Goal: Navigation & Orientation: Find specific page/section

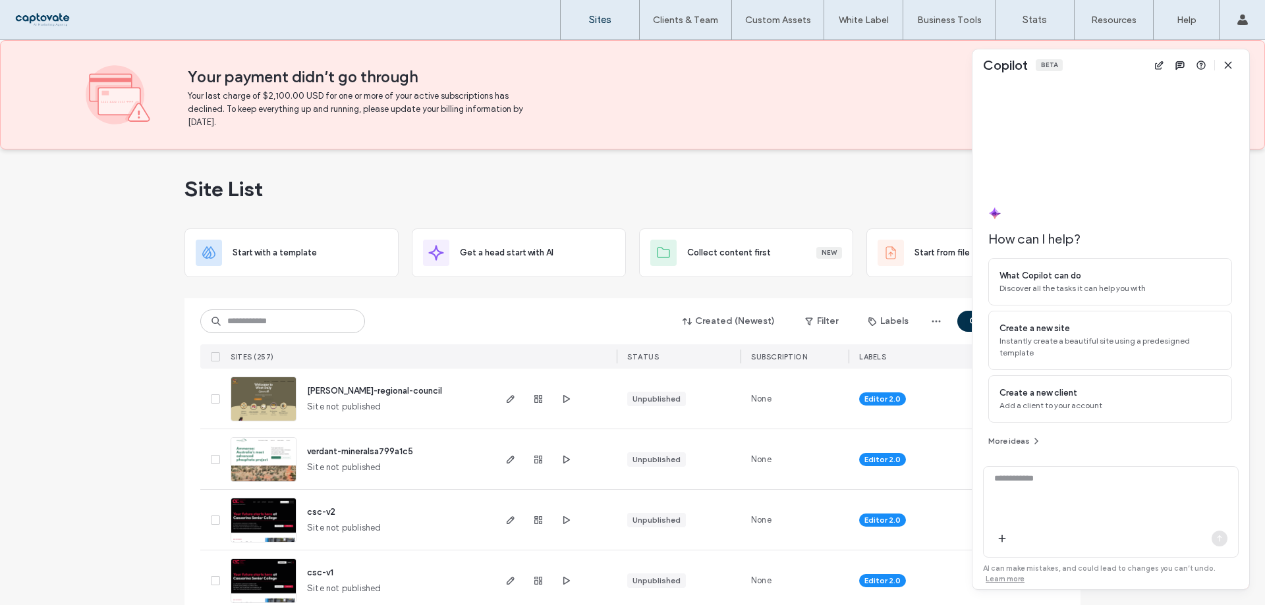
click at [379, 388] on span "[PERSON_NAME]-regional-council" at bounding box center [374, 391] width 135 height 10
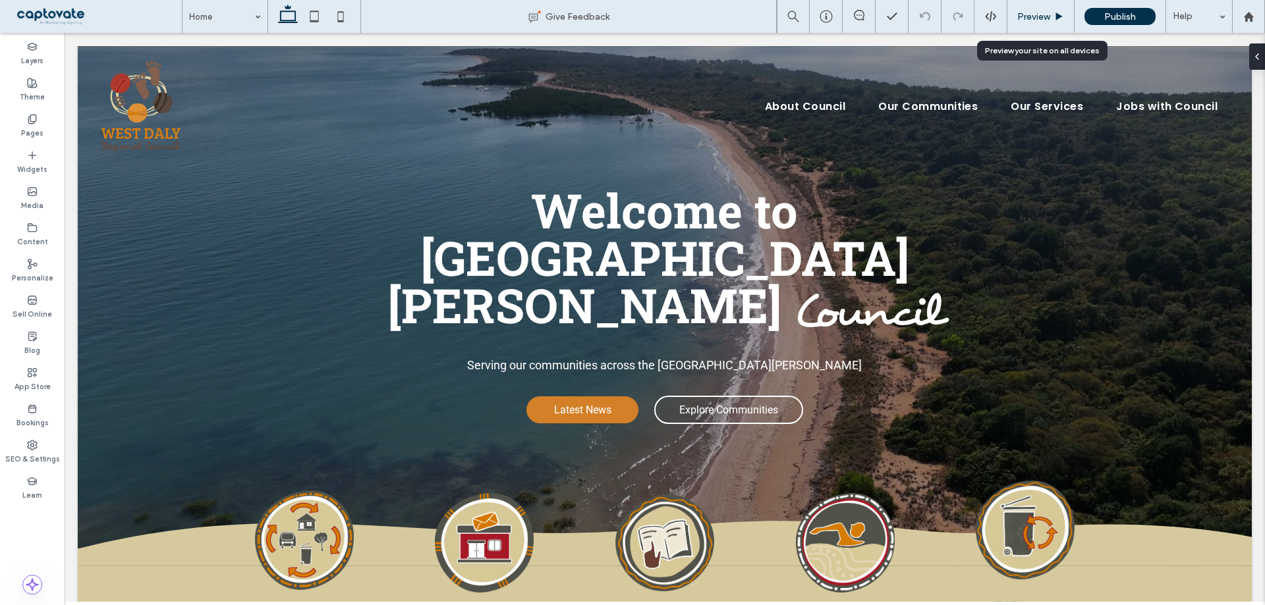
click at [1046, 18] on span "Preview" at bounding box center [1033, 16] width 33 height 11
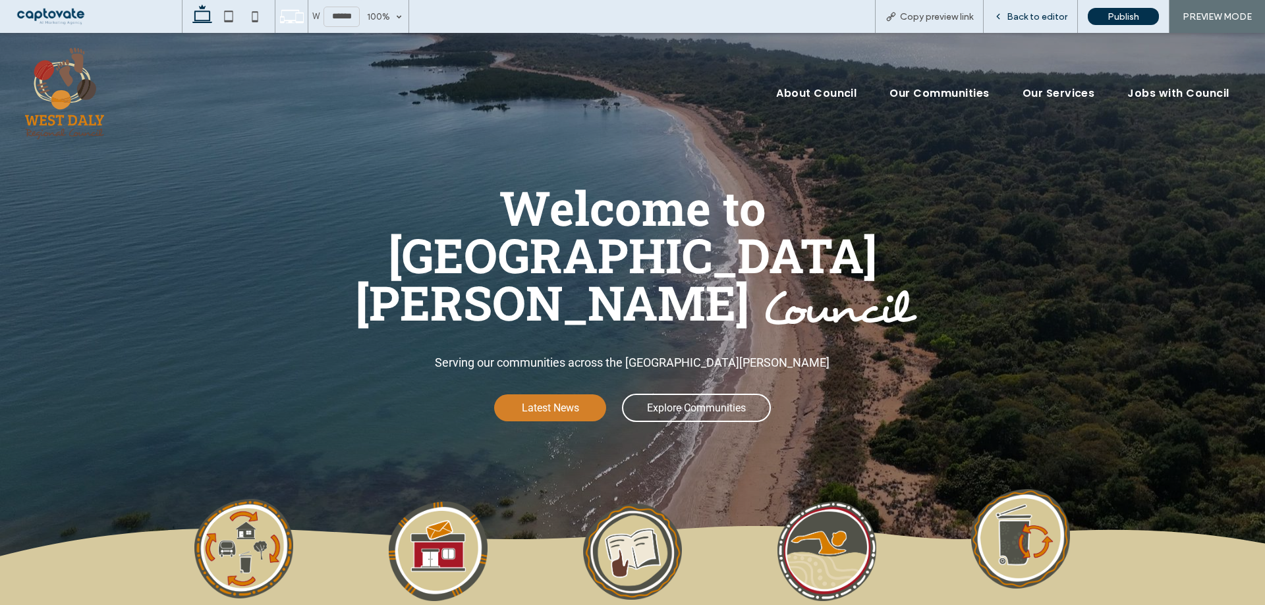
click at [1036, 14] on span "Back to editor" at bounding box center [1037, 16] width 61 height 11
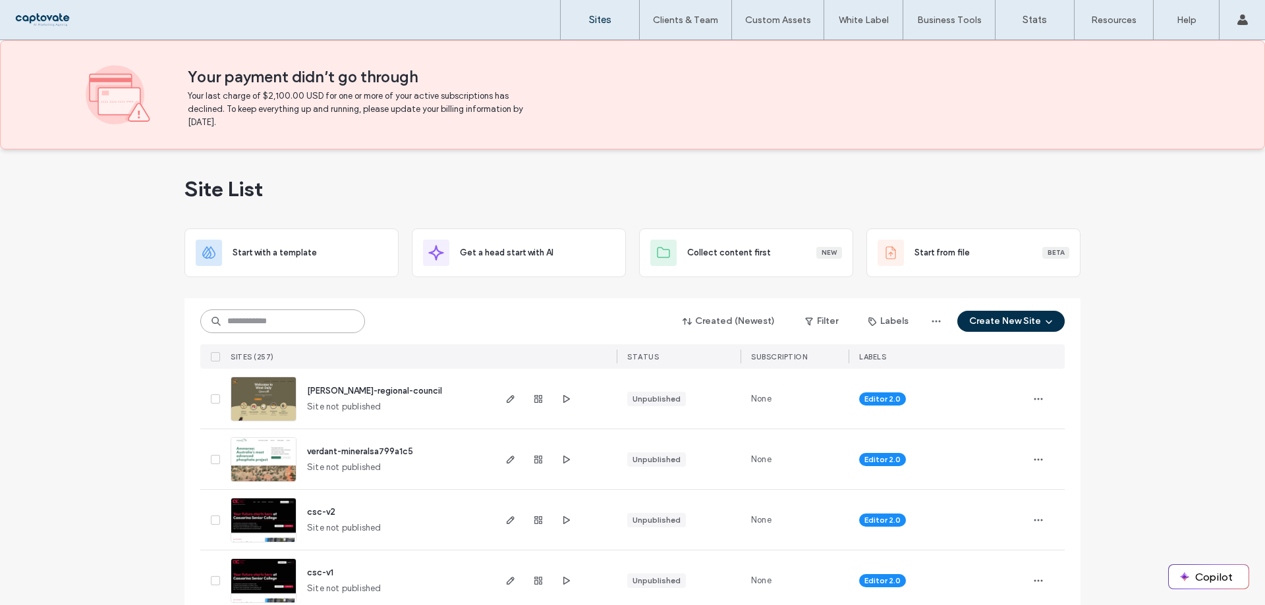
click at [298, 325] on input at bounding box center [282, 322] width 165 height 24
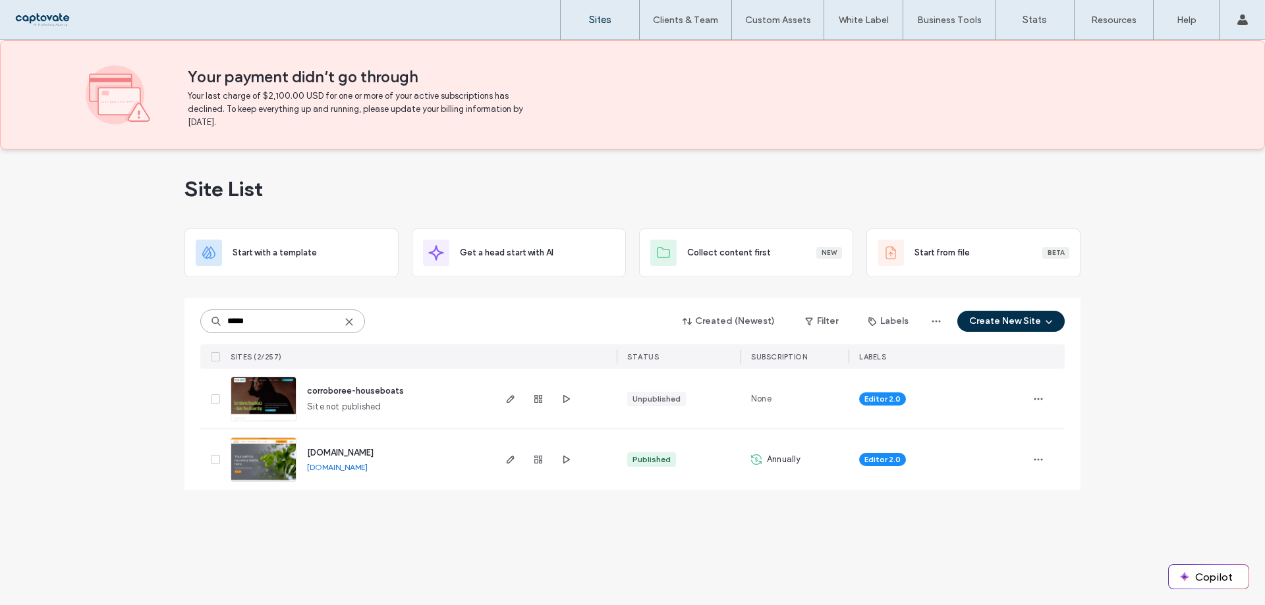
type input "*****"
click at [360, 389] on span "corroboree-houseboats" at bounding box center [355, 391] width 97 height 10
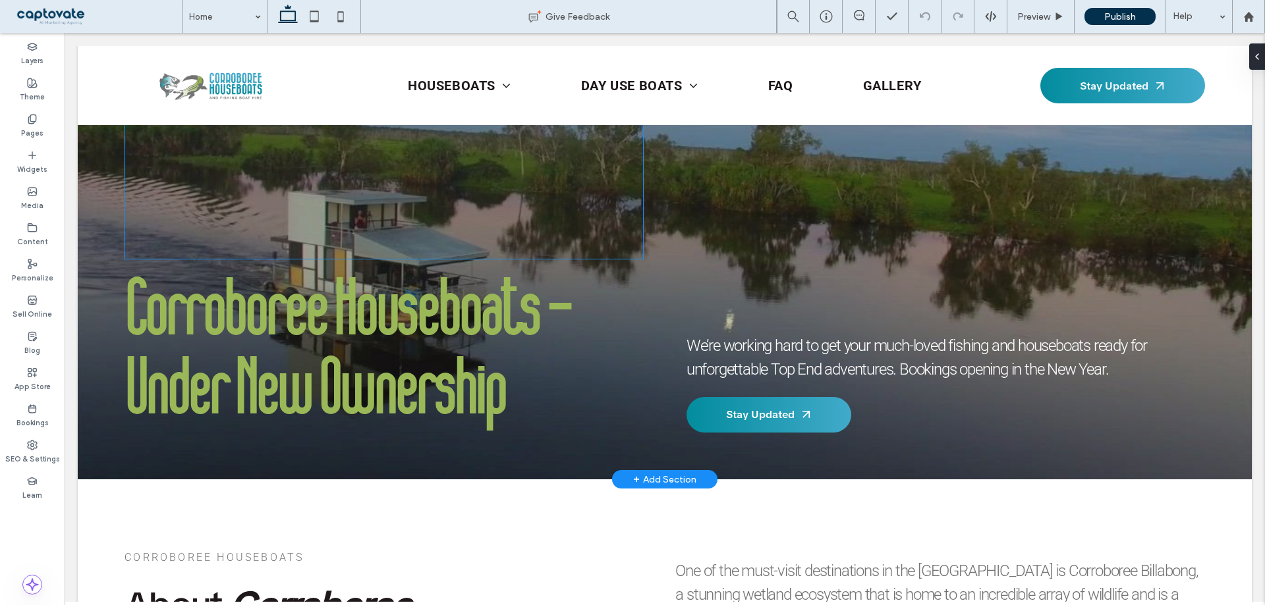
scroll to position [132, 0]
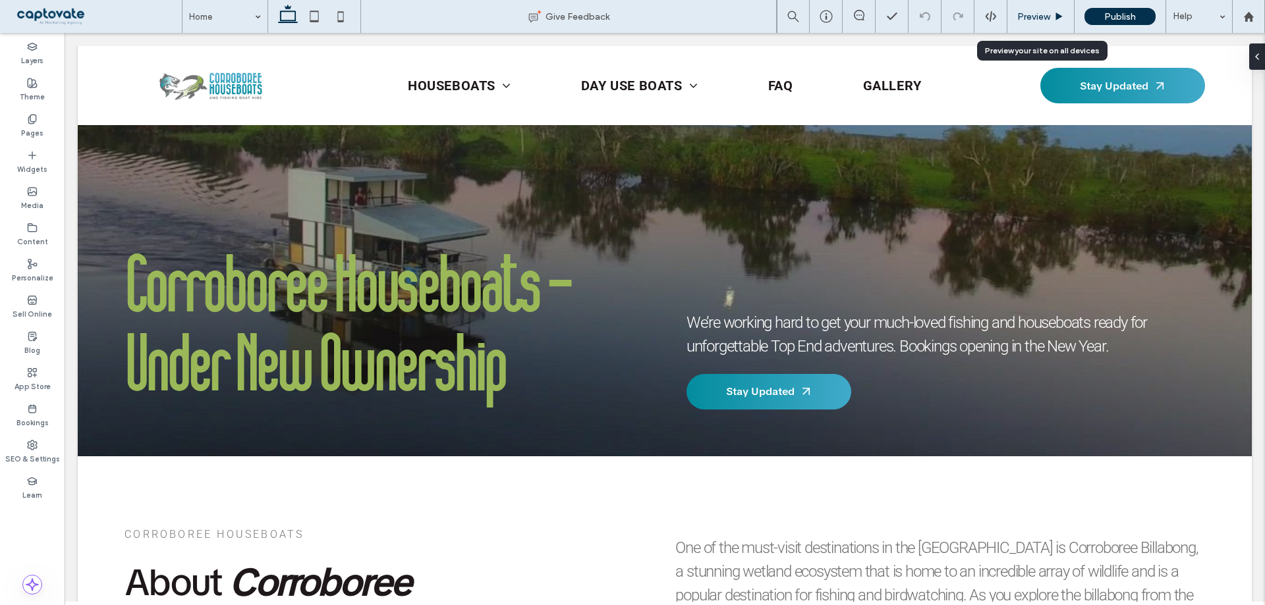
click at [1030, 22] on div "Preview" at bounding box center [1040, 16] width 67 height 33
click at [1053, 13] on div "Preview" at bounding box center [1040, 16] width 67 height 11
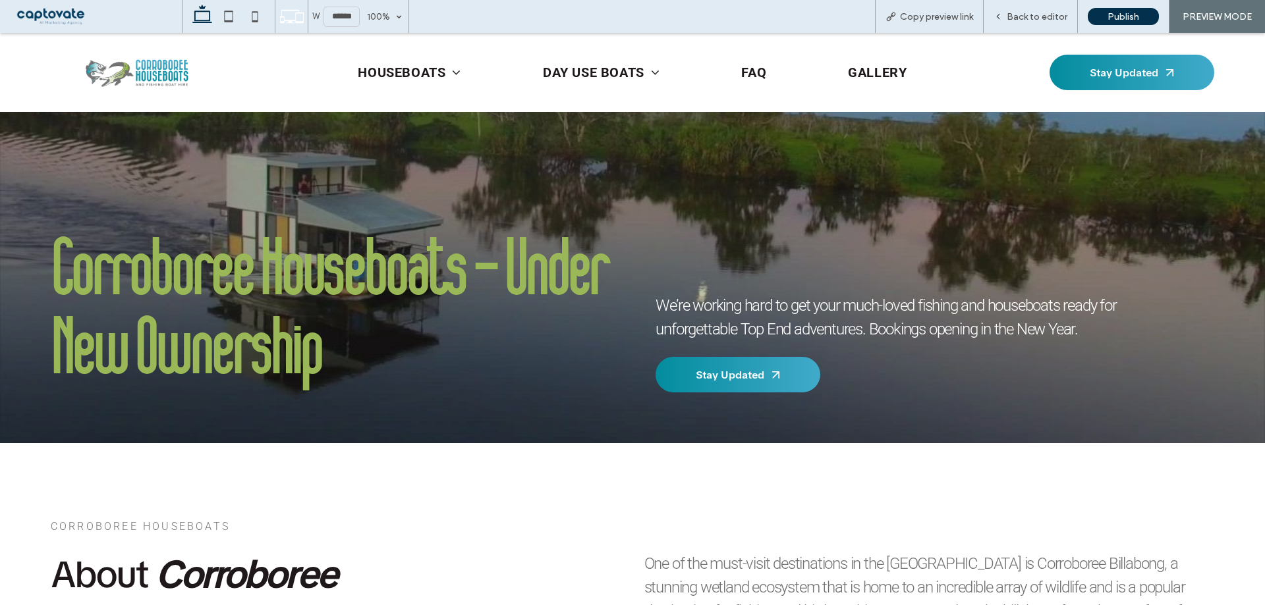
scroll to position [119, 0]
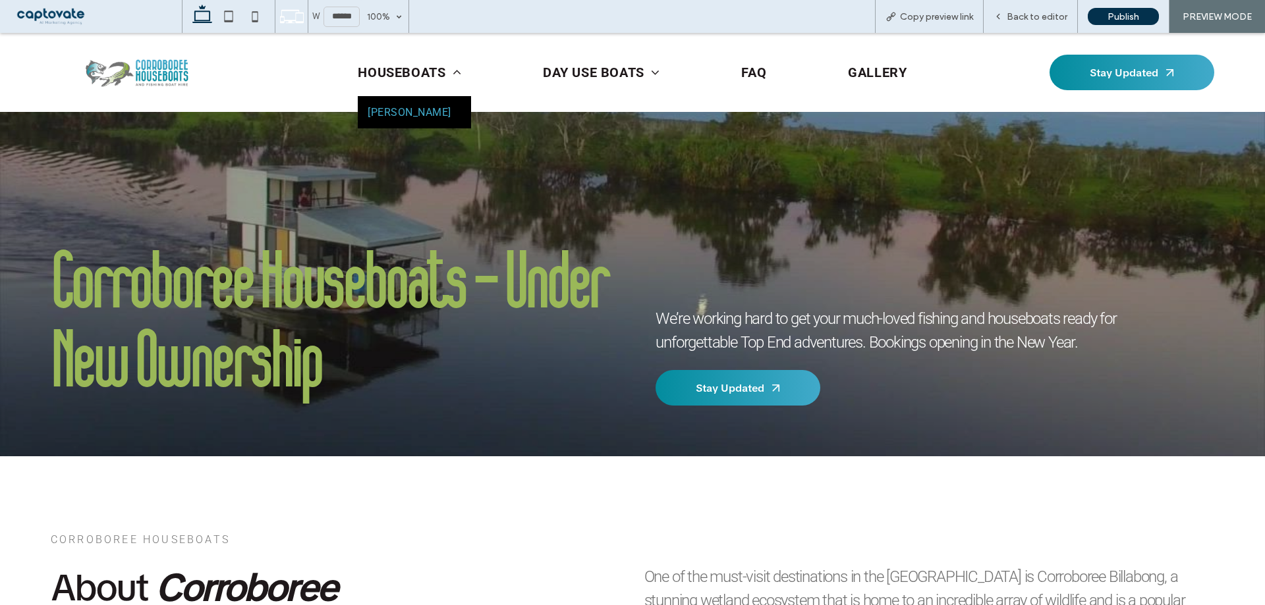
click at [395, 105] on link "Carol" at bounding box center [414, 112] width 113 height 32
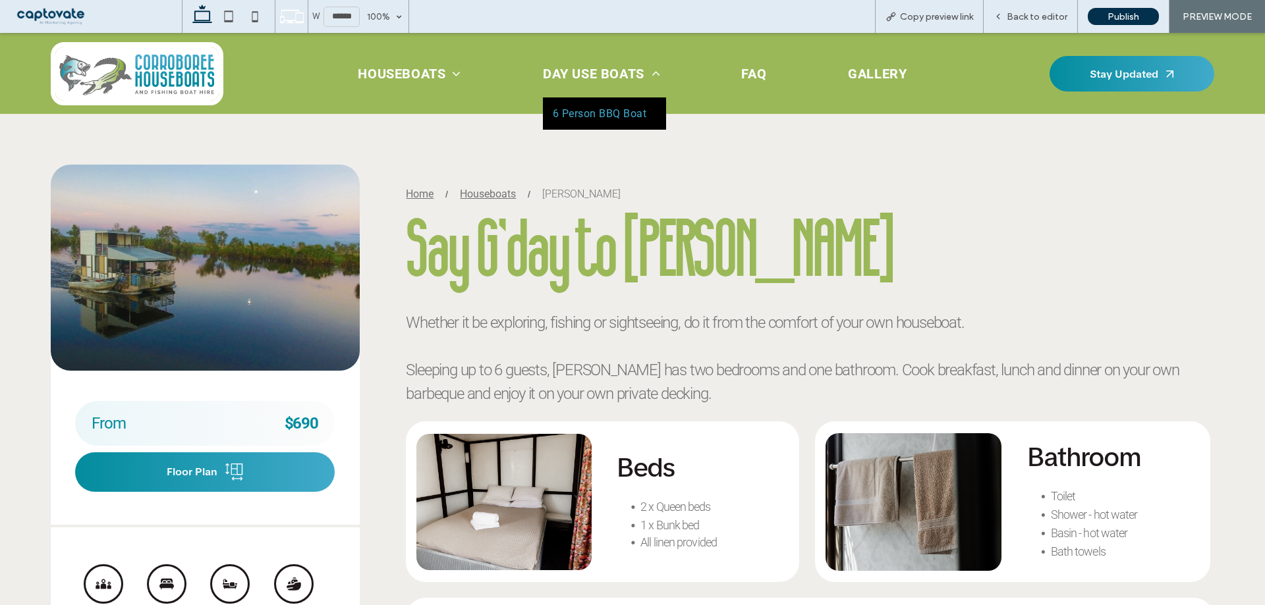
click at [598, 108] on span "6 Person BBQ Boat" at bounding box center [600, 113] width 94 height 13
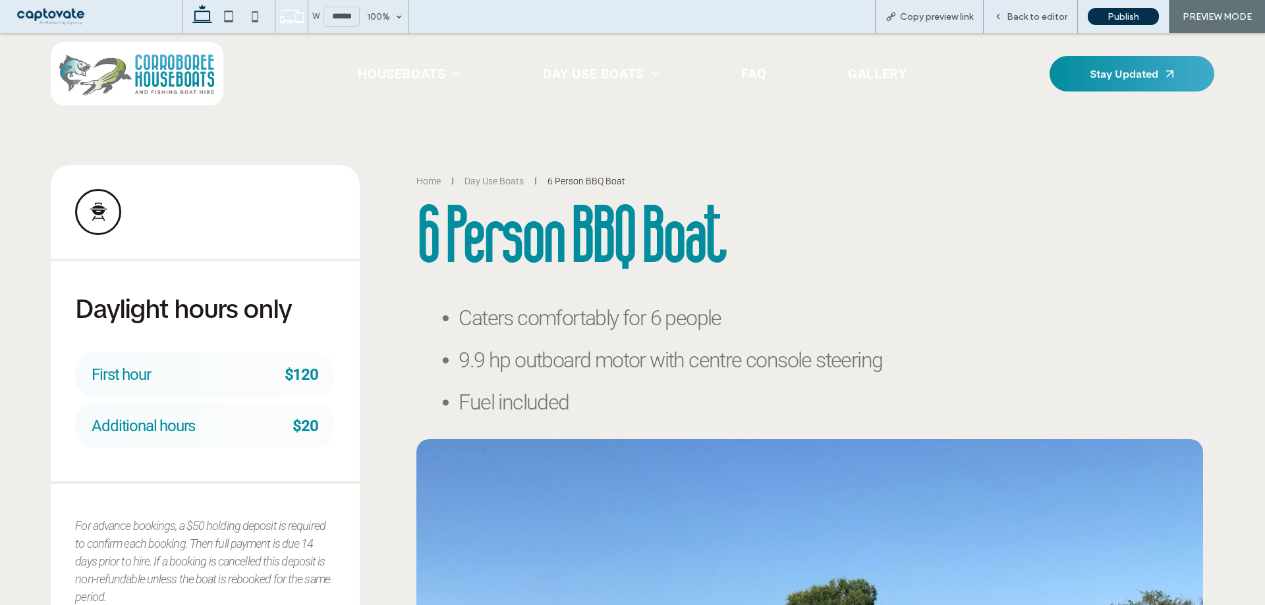
click at [182, 70] on img at bounding box center [137, 73] width 173 height 63
